Goal: Task Accomplishment & Management: Use online tool/utility

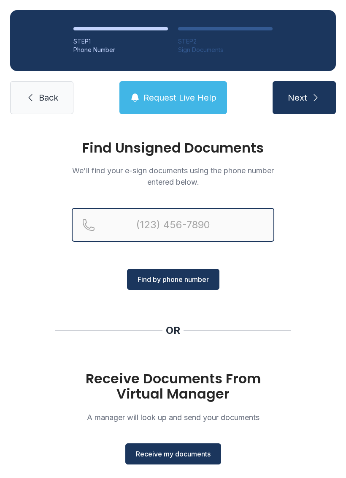
click at [180, 228] on input "Reservation phone number" at bounding box center [173, 225] width 203 height 34
type input "("
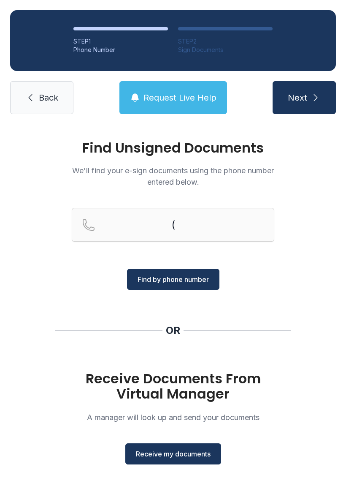
click at [46, 102] on span "Back" at bounding box center [48, 98] width 19 height 12
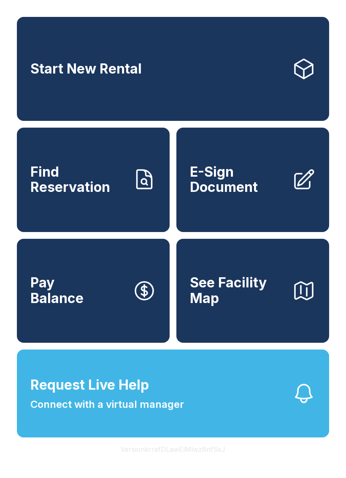
click at [210, 195] on span "E-Sign Document" at bounding box center [237, 179] width 95 height 31
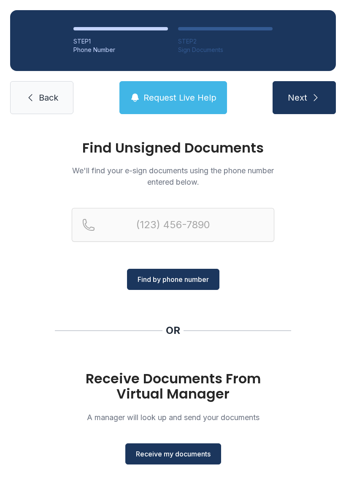
click at [153, 451] on span "Receive my documents" at bounding box center [173, 453] width 75 height 10
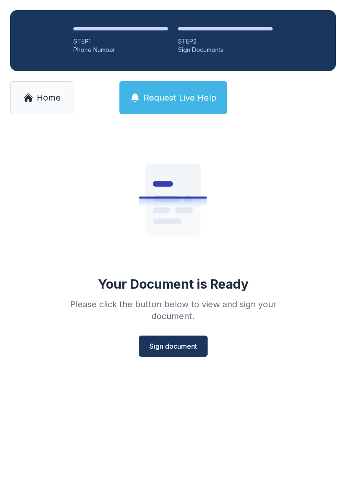
click at [165, 339] on button "Sign document" at bounding box center [173, 345] width 69 height 21
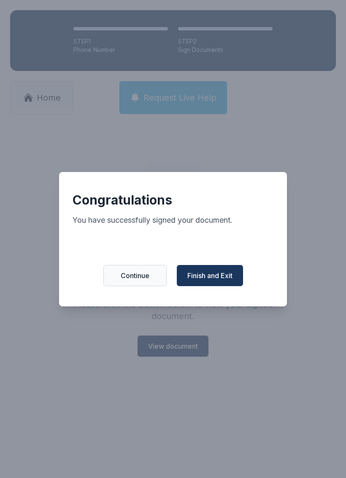
click at [215, 274] on button "Finish and Exit" at bounding box center [210, 275] width 66 height 21
